Goal: Information Seeking & Learning: Compare options

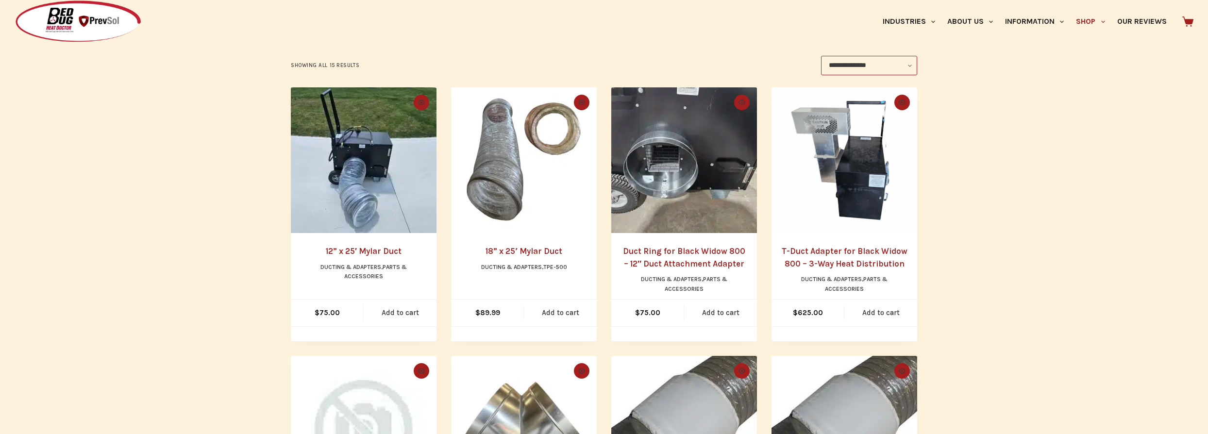
scroll to position [176, 0]
click at [382, 254] on link "12” x 25′ Mylar Duct" at bounding box center [364, 252] width 76 height 10
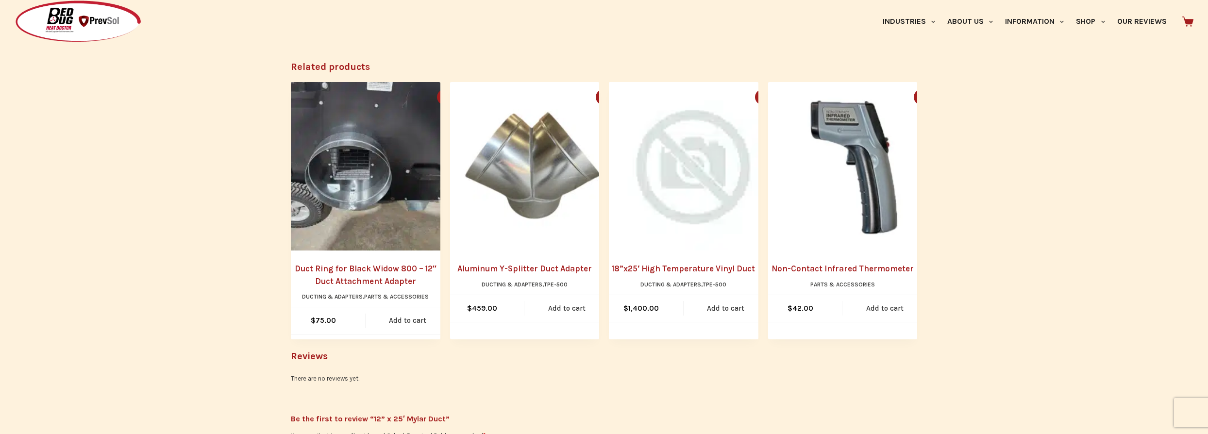
scroll to position [486, 0]
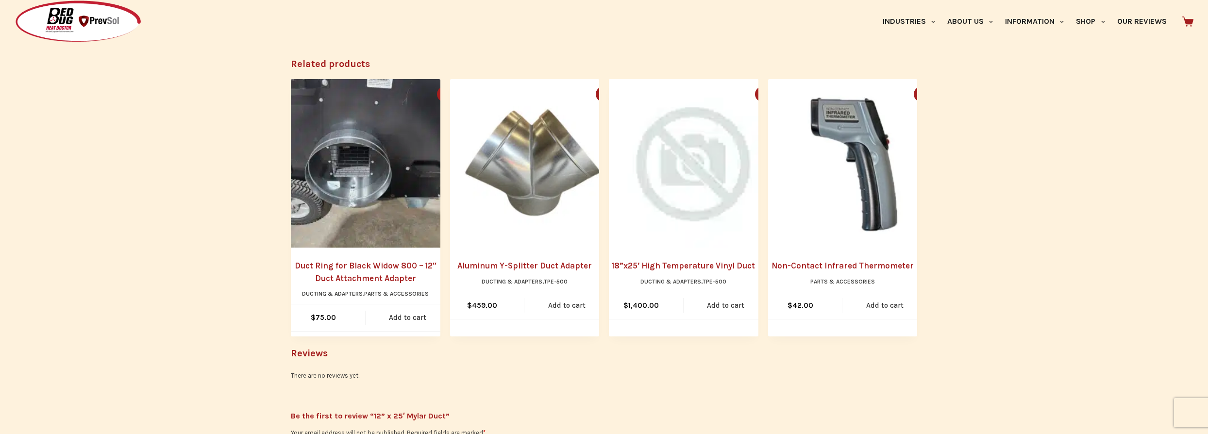
click at [371, 282] on link "Duct Ring for Black Widow 800 – 12″ Duct Attachment Adapter" at bounding box center [366, 272] width 150 height 25
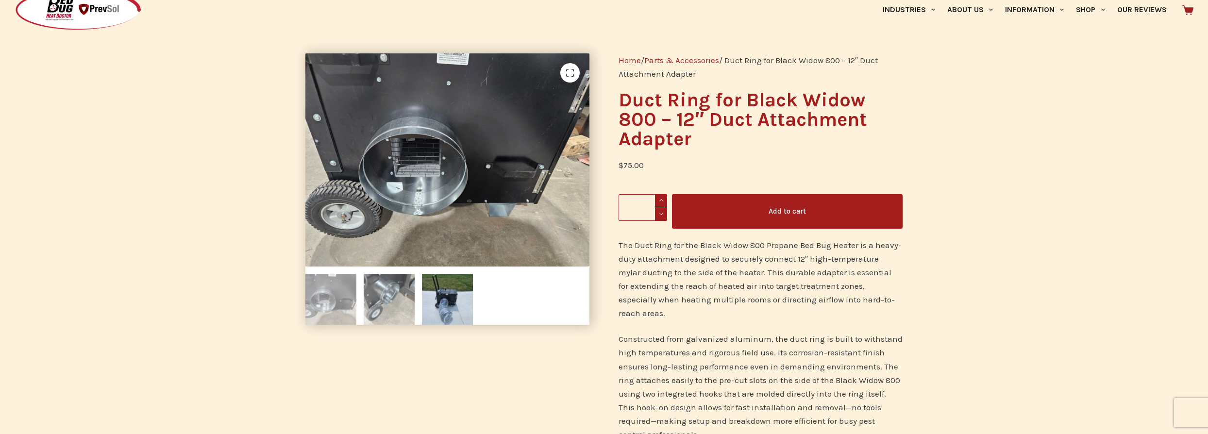
click at [383, 293] on img at bounding box center [389, 299] width 51 height 51
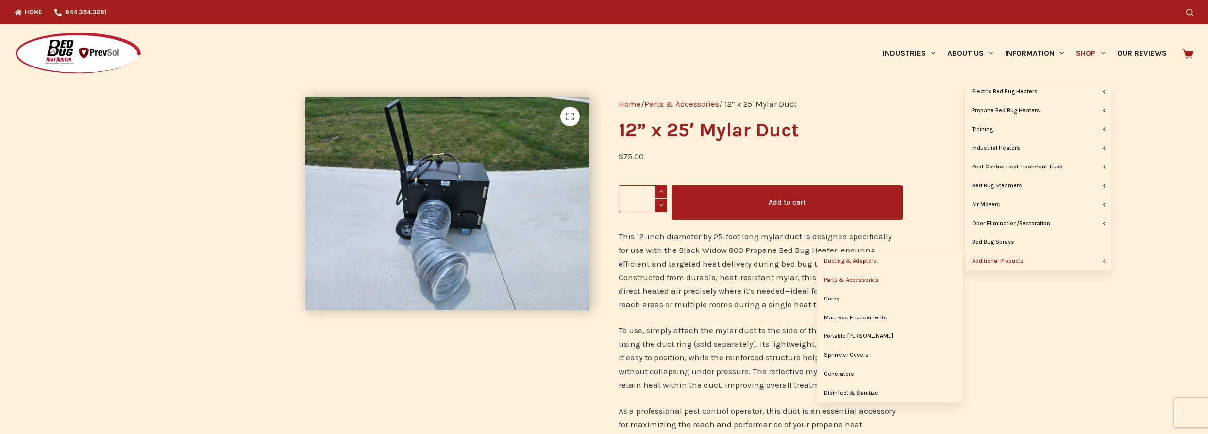
click at [860, 260] on link "Ducting & Adapters" at bounding box center [890, 261] width 146 height 18
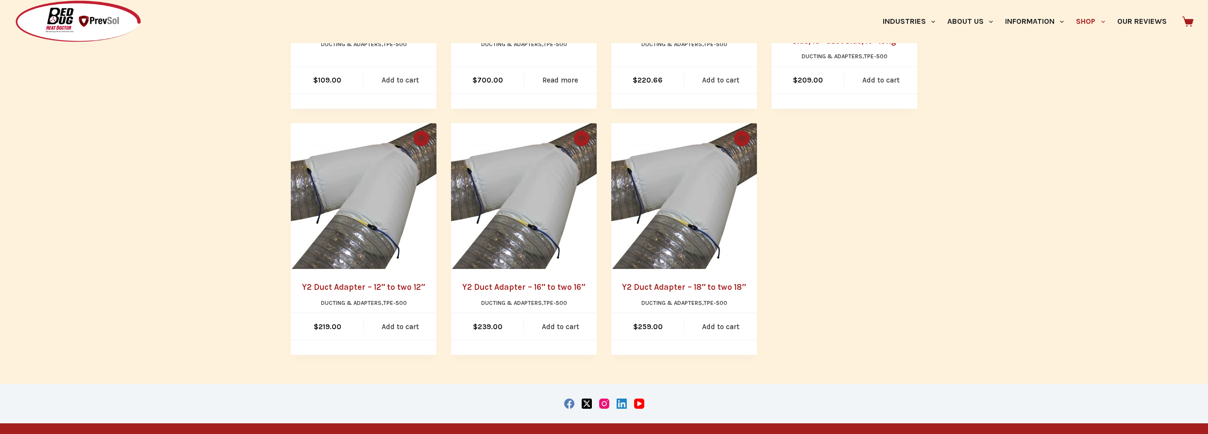
scroll to position [706, 0]
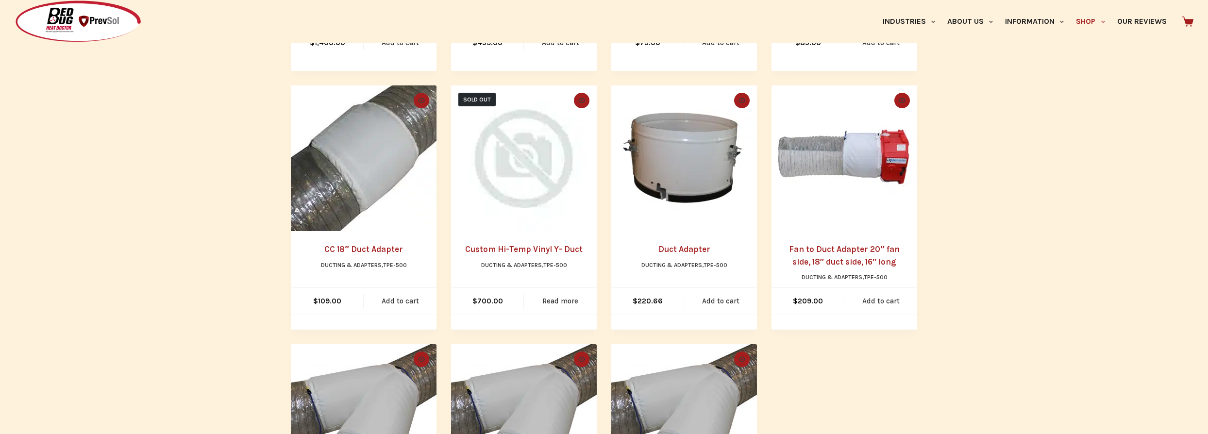
click at [843, 258] on link "Fan to Duct Adapter 20″ fan side, 18″ duct side, 16″ long" at bounding box center [844, 255] width 110 height 22
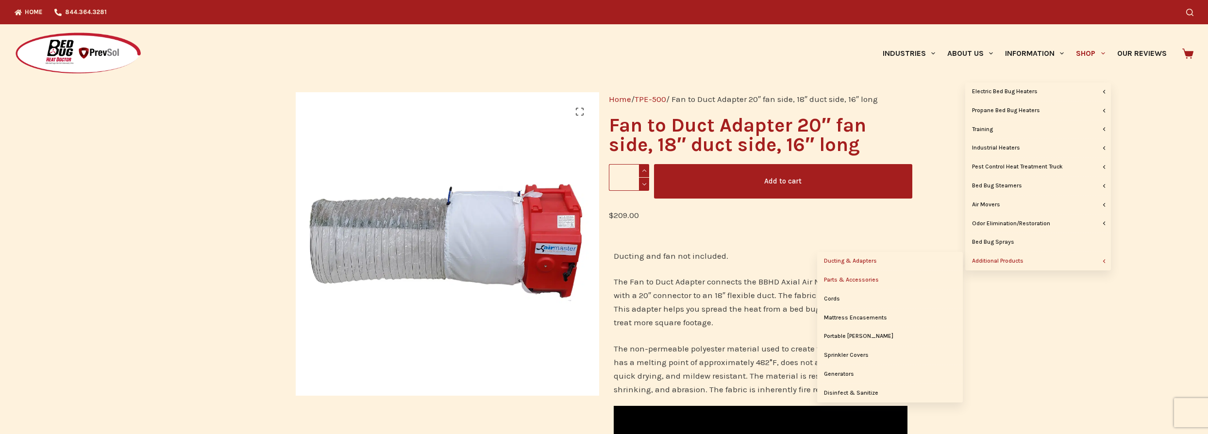
click at [870, 278] on link "Parts & Accessories" at bounding box center [890, 280] width 146 height 18
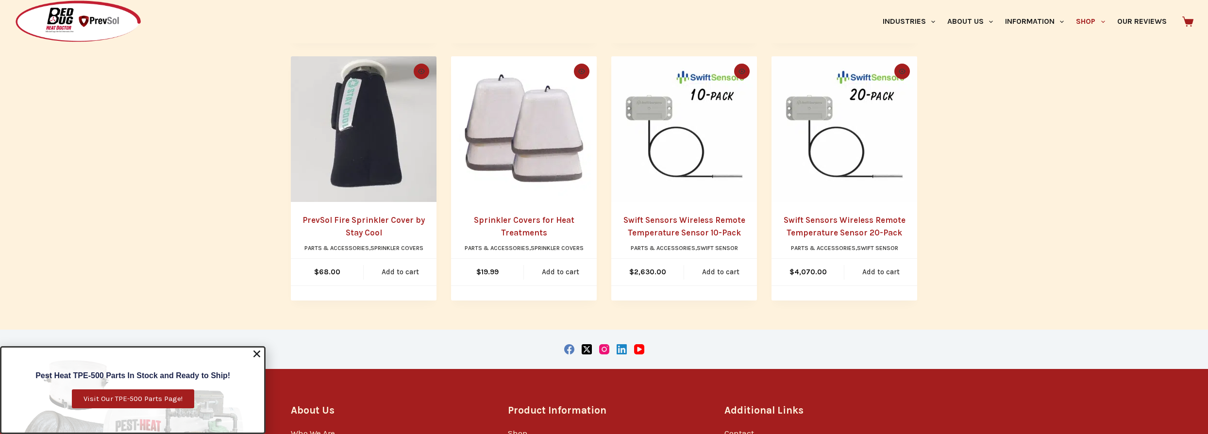
click at [258, 354] on use "Close" at bounding box center [256, 354] width 7 height 7
